Goal: Task Accomplishment & Management: Complete application form

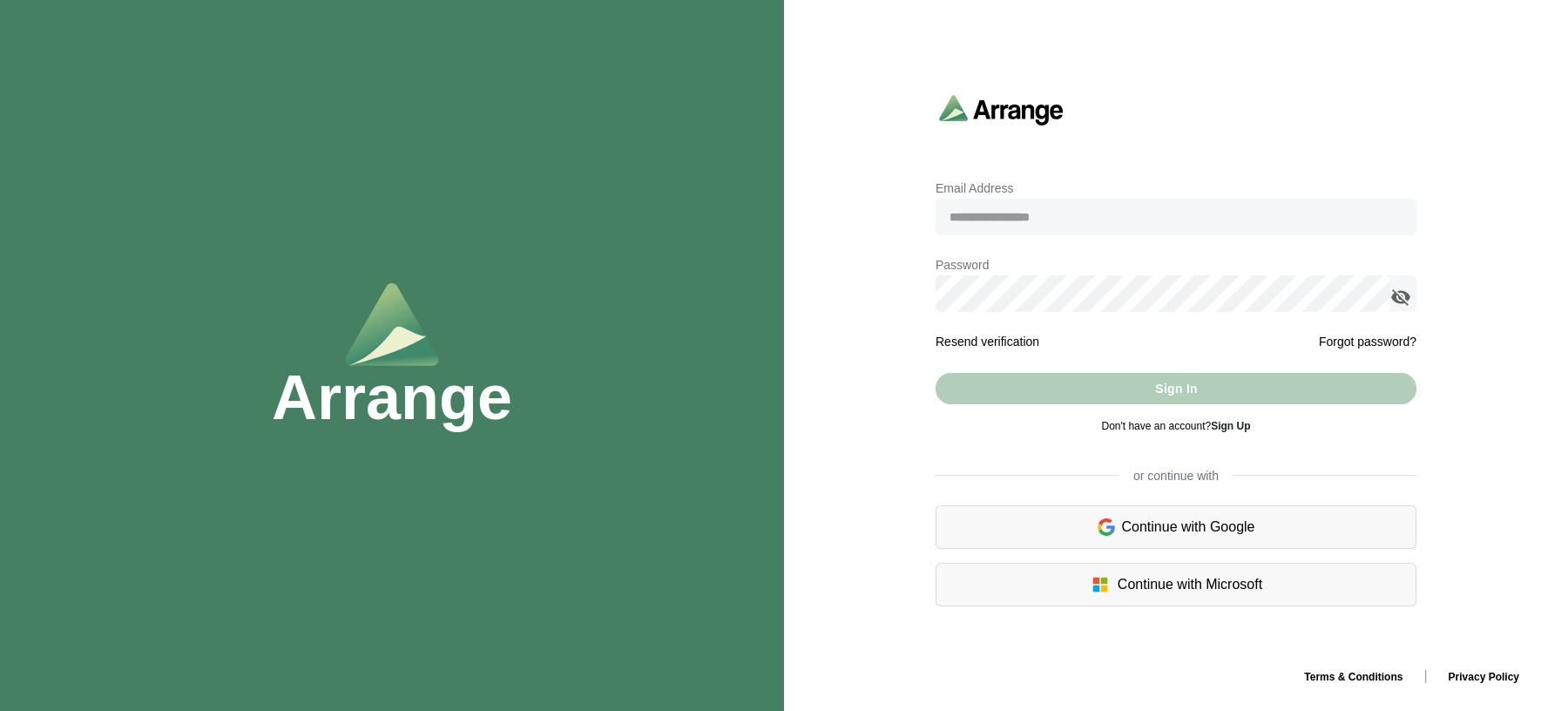
click at [1153, 522] on div "Continue with Google" at bounding box center [1176, 527] width 481 height 43
